Goal: Find specific page/section: Find specific page/section

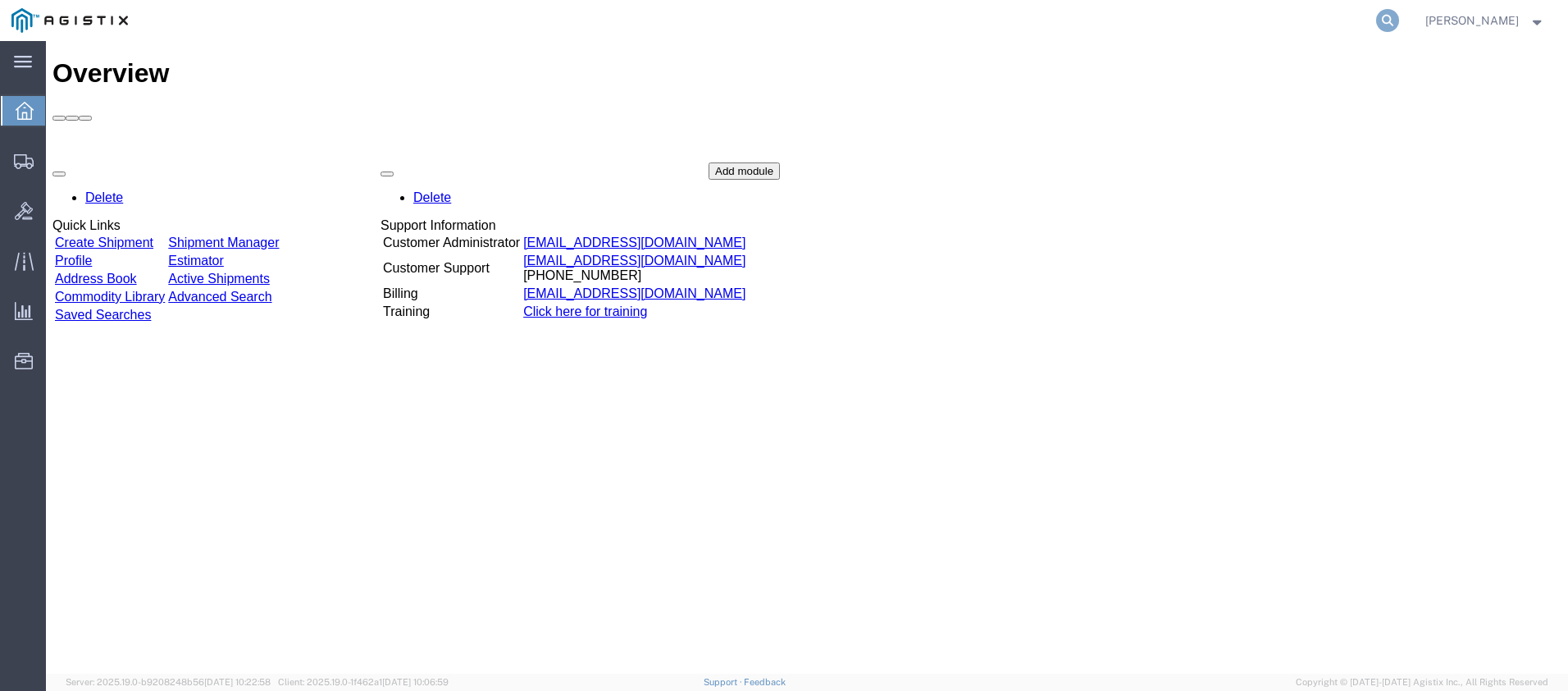
click at [1399, 21] on icon at bounding box center [1387, 20] width 23 height 23
click at [1202, 26] on input "search" at bounding box center [1127, 20] width 499 height 39
type input "GDIT-71678"
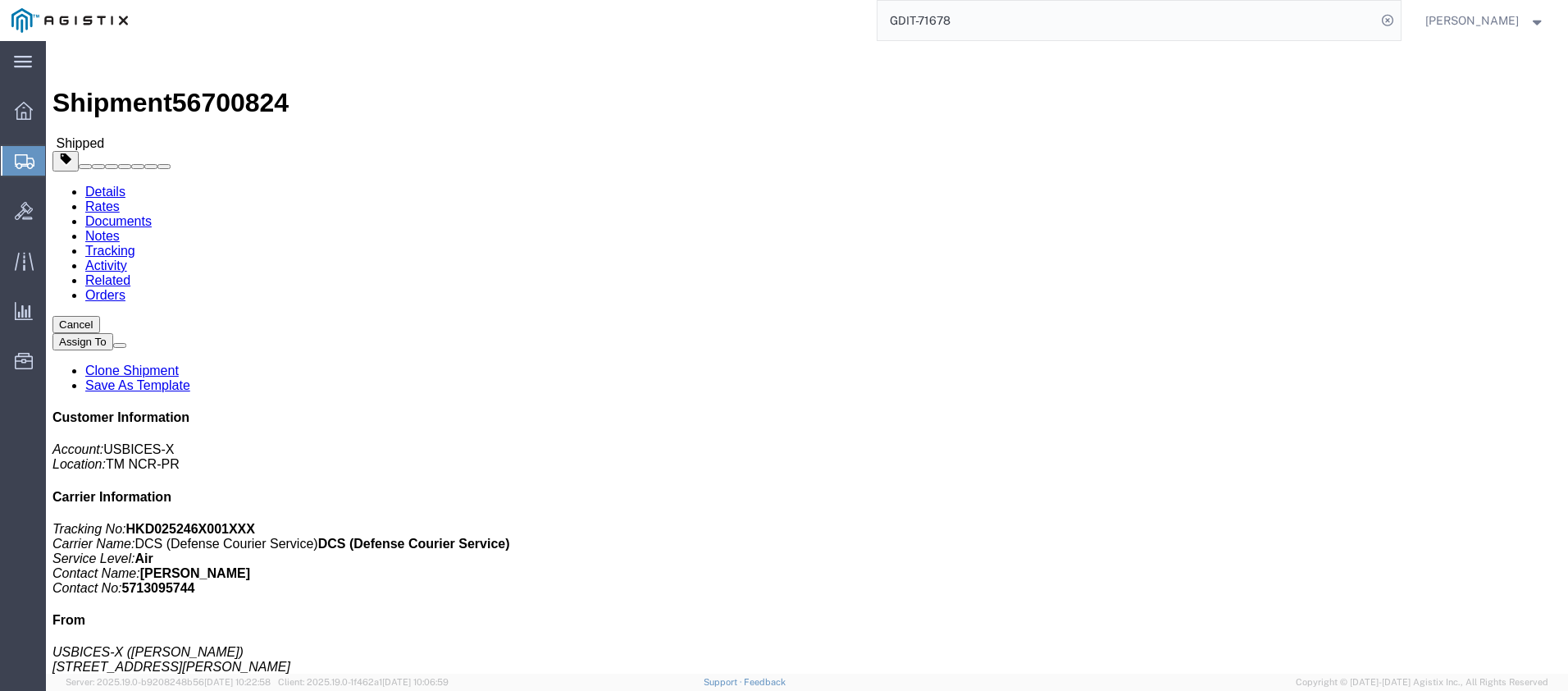
scroll to position [94, 0]
